Goal: Task Accomplishment & Management: Manage account settings

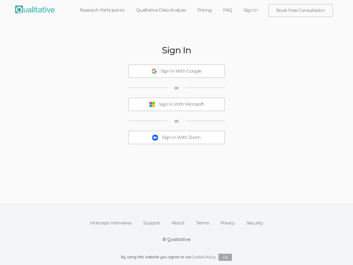
click at [176, 132] on button "Sign In With Zoom" at bounding box center [176, 137] width 96 height 13
click at [176, 71] on div "Sign In With Google" at bounding box center [180, 71] width 41 height 6
click at [176, 104] on div "Sign In With Microsoft" at bounding box center [181, 104] width 45 height 6
click at [176, 137] on div "Sign In With Zoom" at bounding box center [181, 137] width 39 height 6
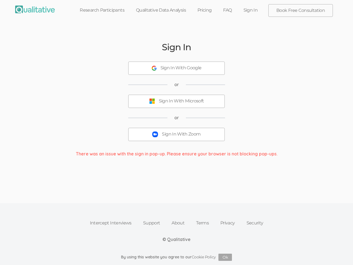
click at [225, 257] on button "Ok" at bounding box center [225, 256] width 14 height 7
